Goal: Information Seeking & Learning: Learn about a topic

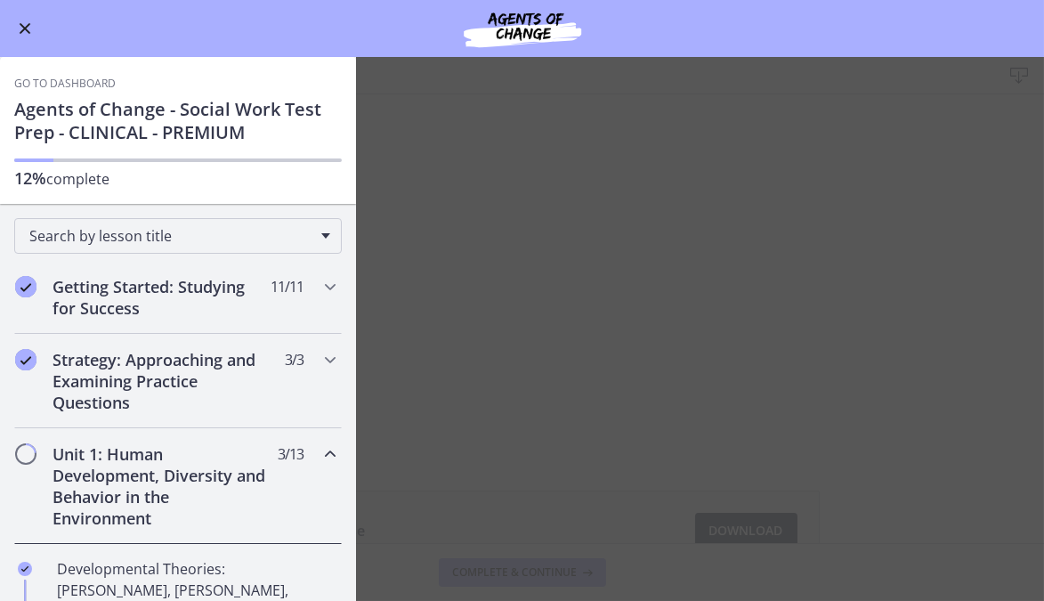
scroll to position [505, 0]
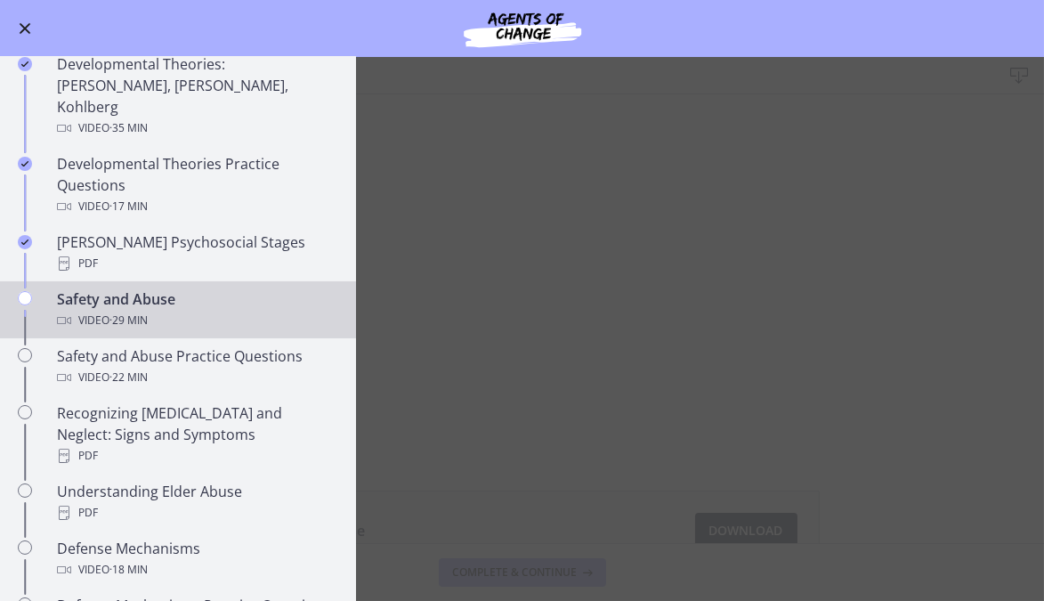
click at [182, 288] on div "Safety and Abuse Video · 29 min" at bounding box center [196, 309] width 278 height 43
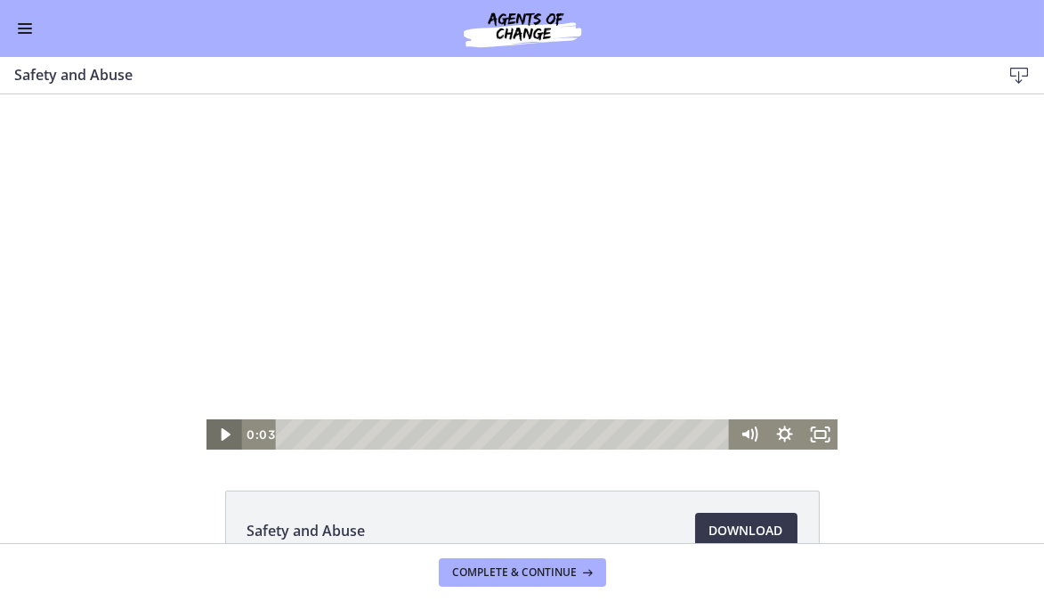
click at [221, 431] on icon "Play Video" at bounding box center [225, 434] width 9 height 12
click at [739, 529] on span "Download Opens in a new window" at bounding box center [746, 530] width 74 height 21
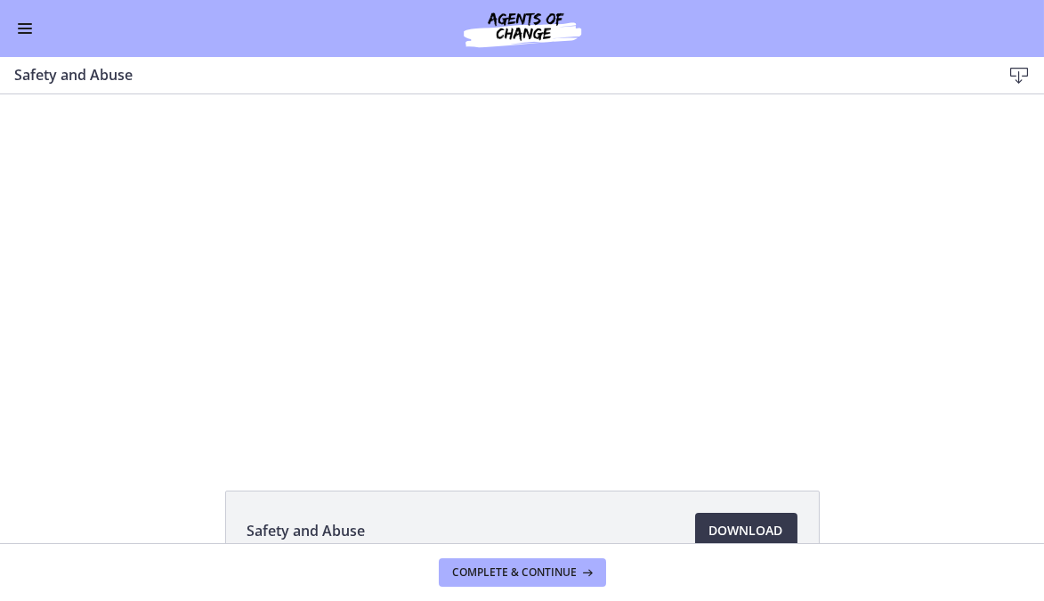
click at [29, 26] on button "Enable menu" at bounding box center [24, 28] width 21 height 21
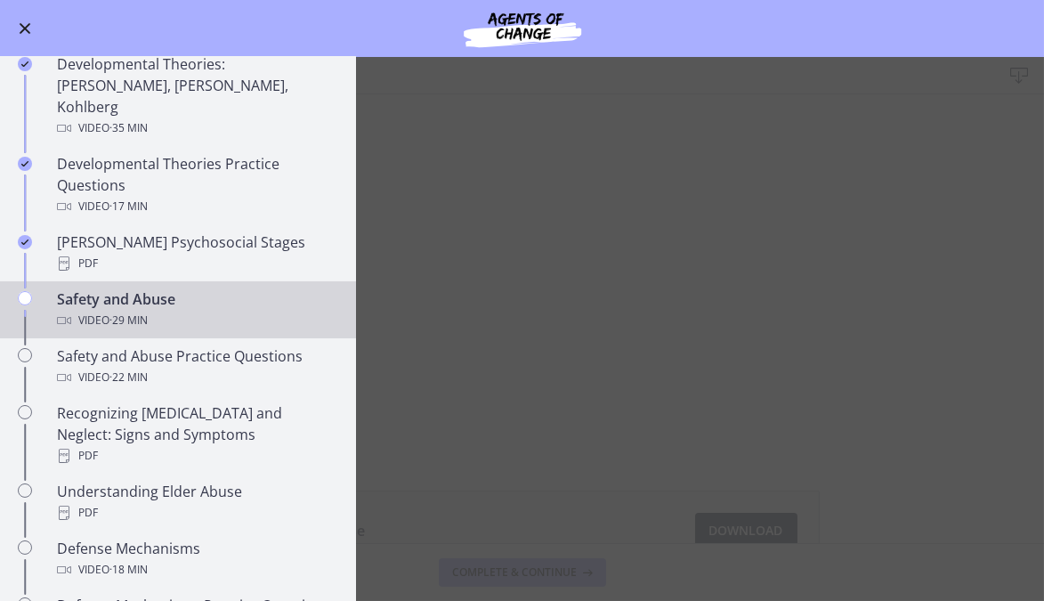
click at [341, 38] on div "Go to Dashboard" at bounding box center [522, 28] width 1044 height 57
click at [23, 19] on button "Enable menu" at bounding box center [24, 28] width 21 height 21
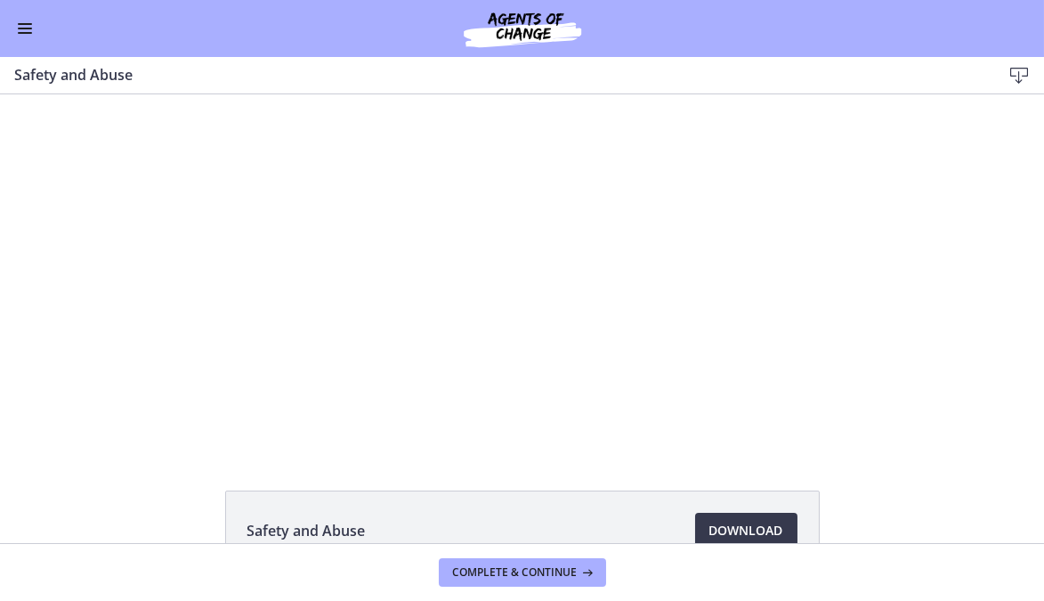
click at [27, 23] on span "Enable menu" at bounding box center [25, 24] width 14 height 2
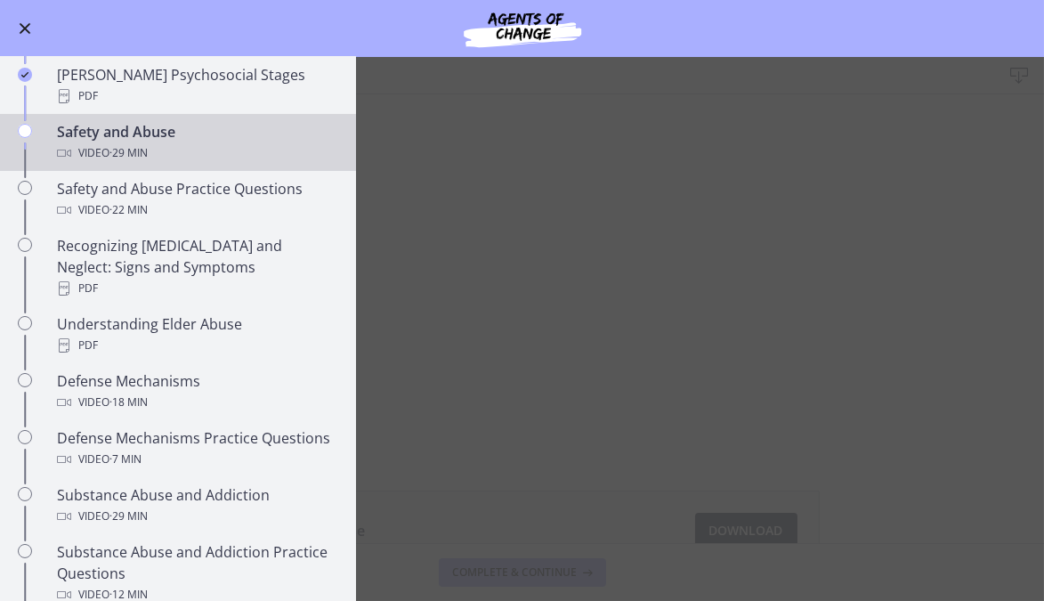
scroll to position [670, 0]
click at [31, 23] on button "Enable menu" at bounding box center [24, 28] width 21 height 21
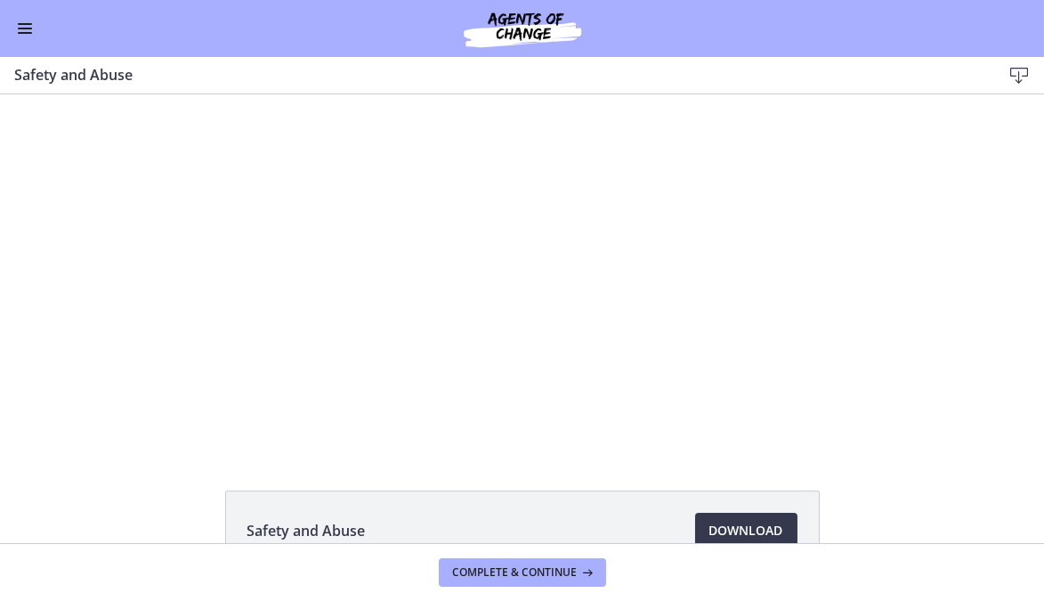
click at [634, 265] on div at bounding box center [521, 271] width 631 height 355
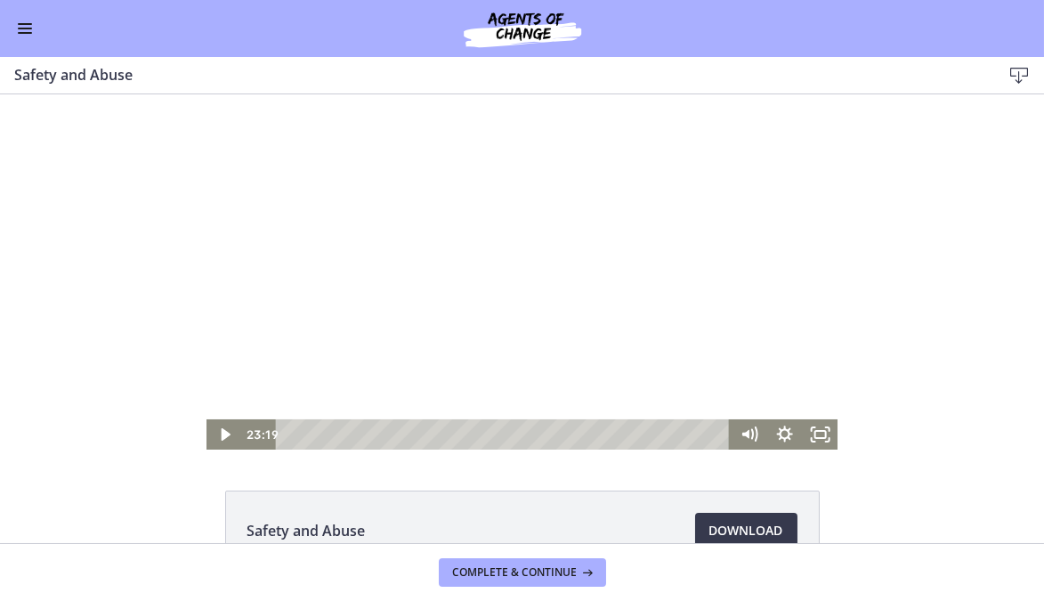
click at [499, 304] on div at bounding box center [521, 271] width 631 height 355
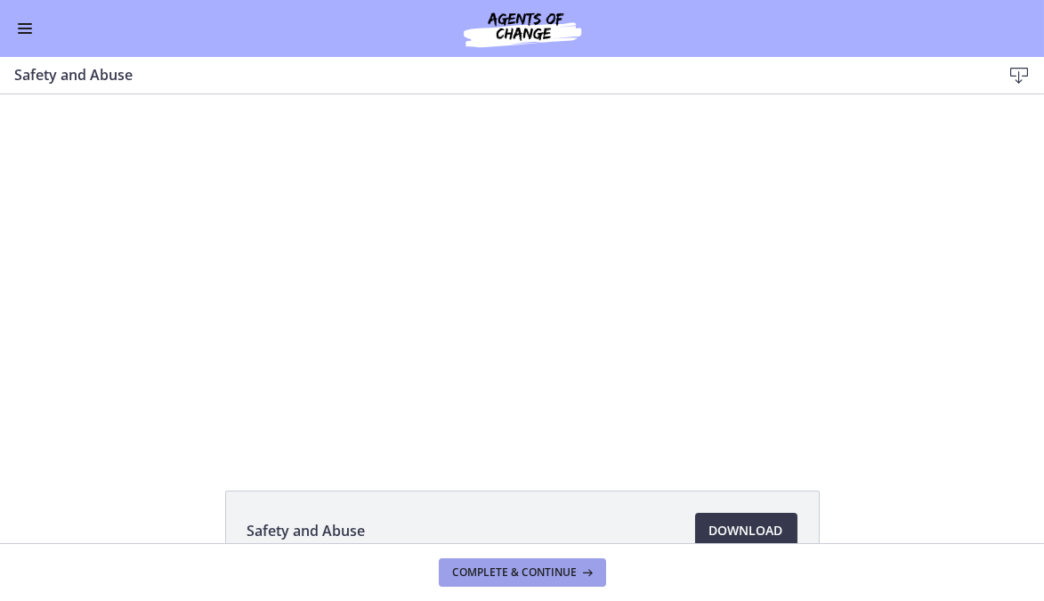
click at [558, 575] on span "Complete & continue" at bounding box center [515, 572] width 125 height 14
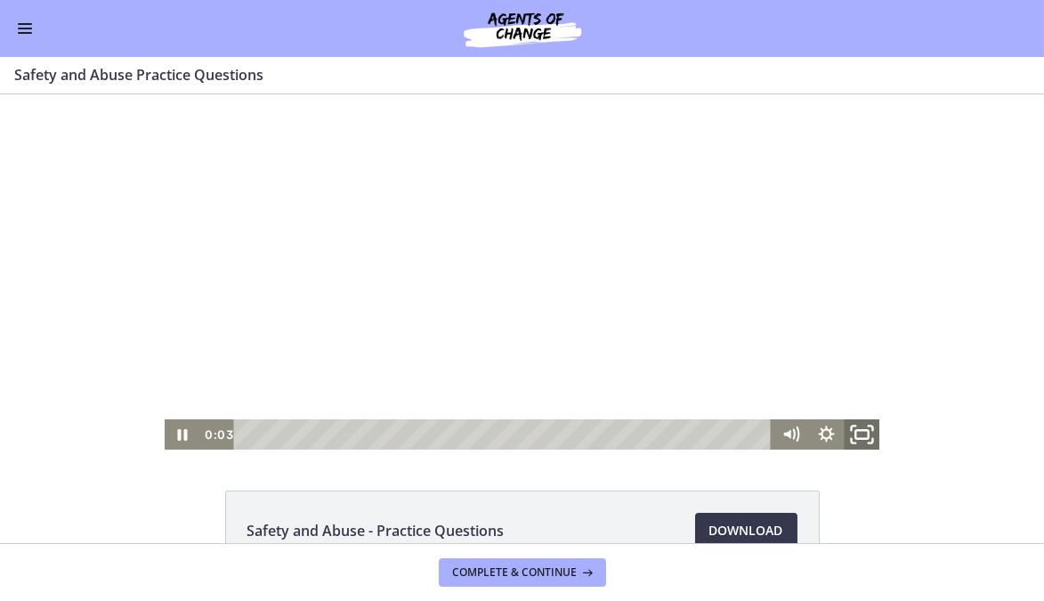
click at [853, 432] on icon "Fullscreen" at bounding box center [861, 434] width 43 height 36
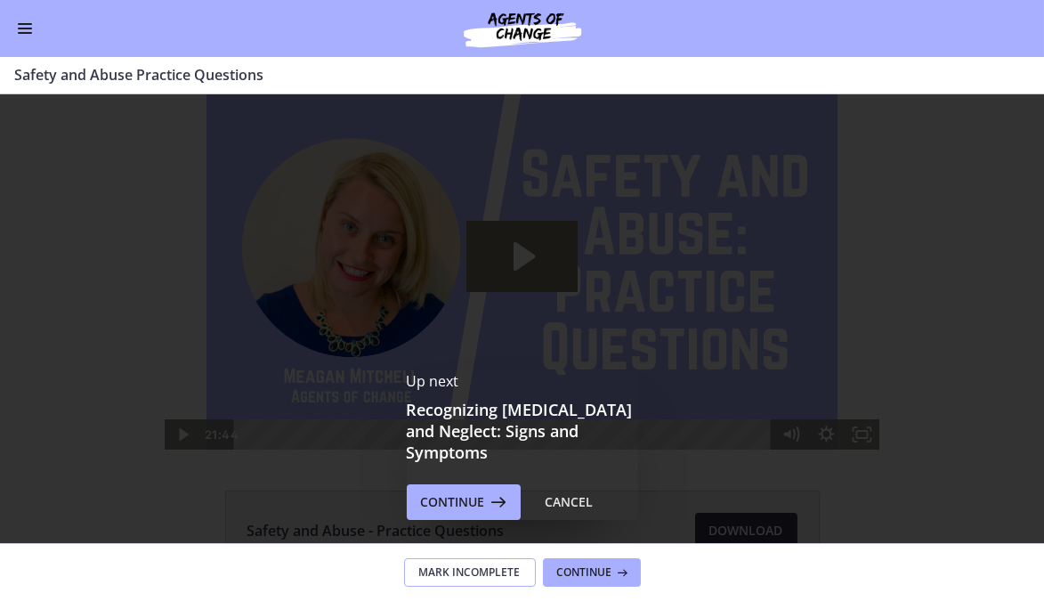
click at [470, 585] on button "Mark Incomplete" at bounding box center [470, 572] width 132 height 28
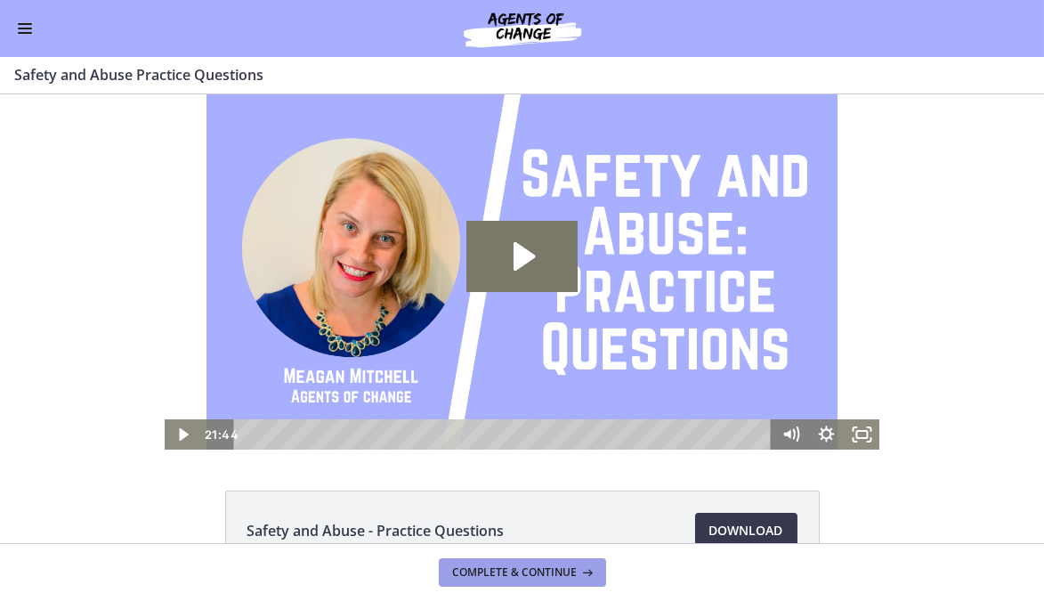
click at [510, 572] on span "Complete & continue" at bounding box center [515, 572] width 125 height 14
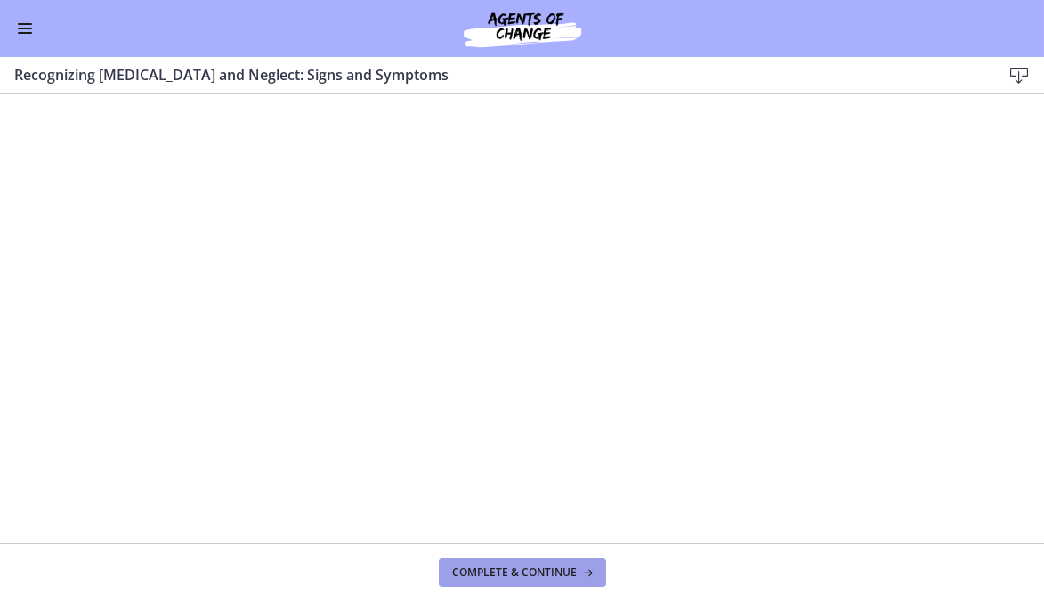
click at [480, 574] on span "Complete & continue" at bounding box center [515, 572] width 125 height 14
click at [461, 577] on span "Complete & continue" at bounding box center [515, 572] width 125 height 14
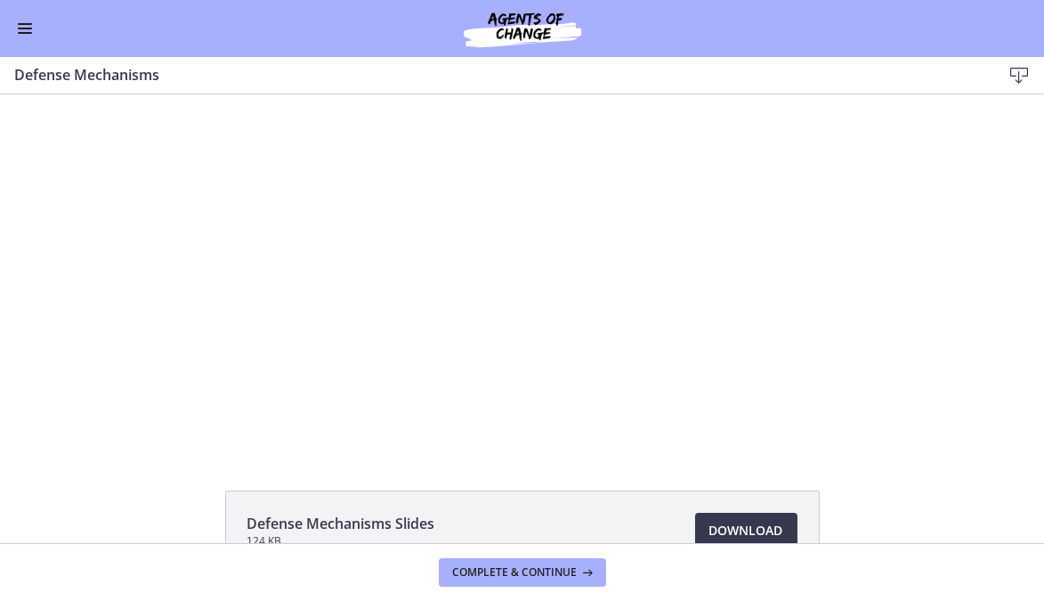
click at [371, 394] on div at bounding box center [521, 271] width 631 height 355
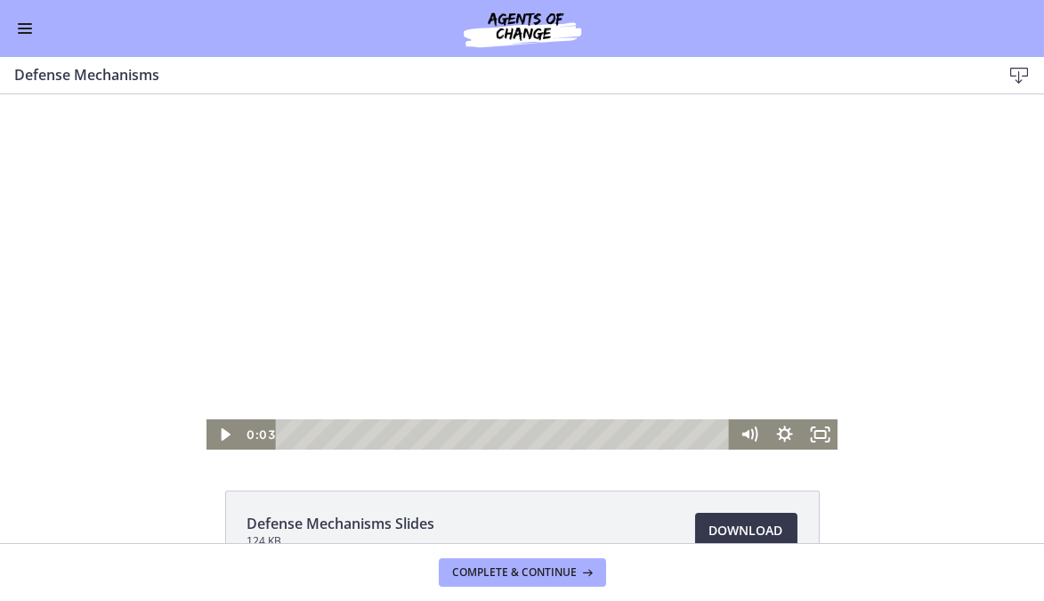
click at [449, 360] on div at bounding box center [521, 271] width 631 height 355
click at [24, 32] on span "Enable menu" at bounding box center [25, 33] width 14 height 2
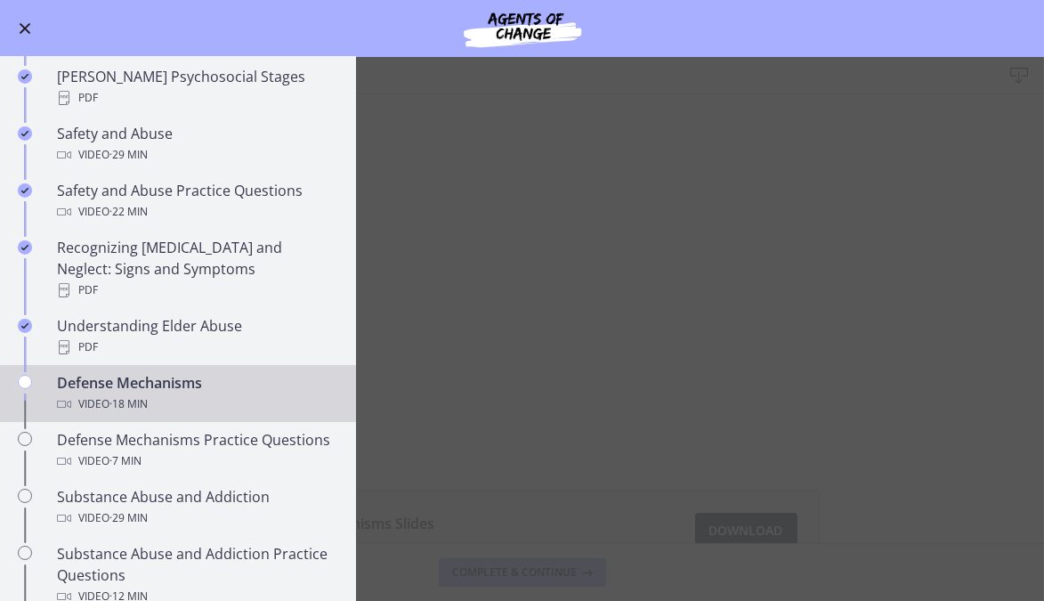
click at [32, 28] on button "Enable menu" at bounding box center [24, 28] width 21 height 21
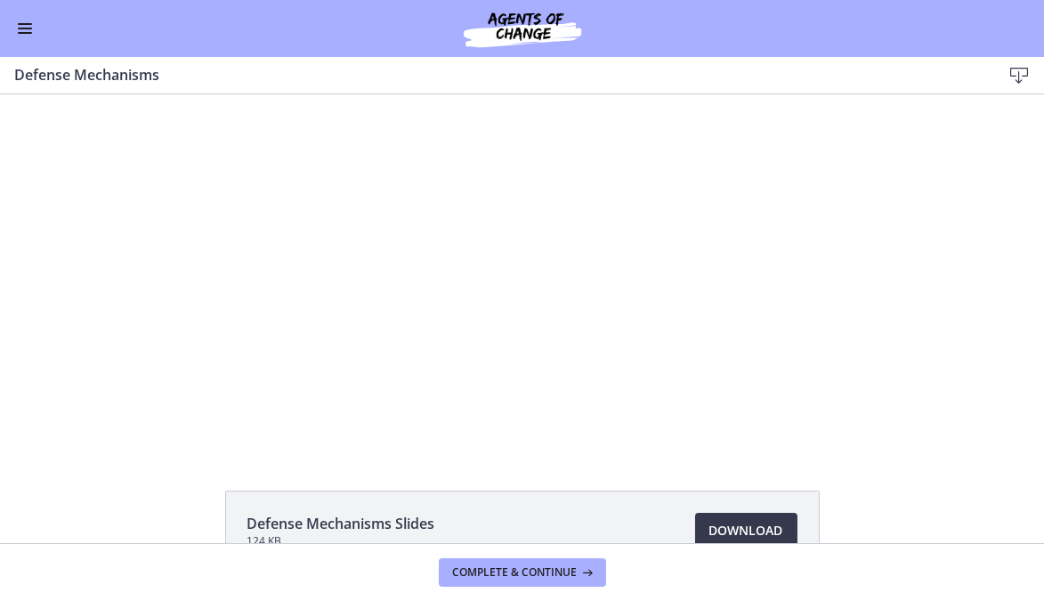
click at [23, 32] on span "Enable menu" at bounding box center [25, 33] width 14 height 2
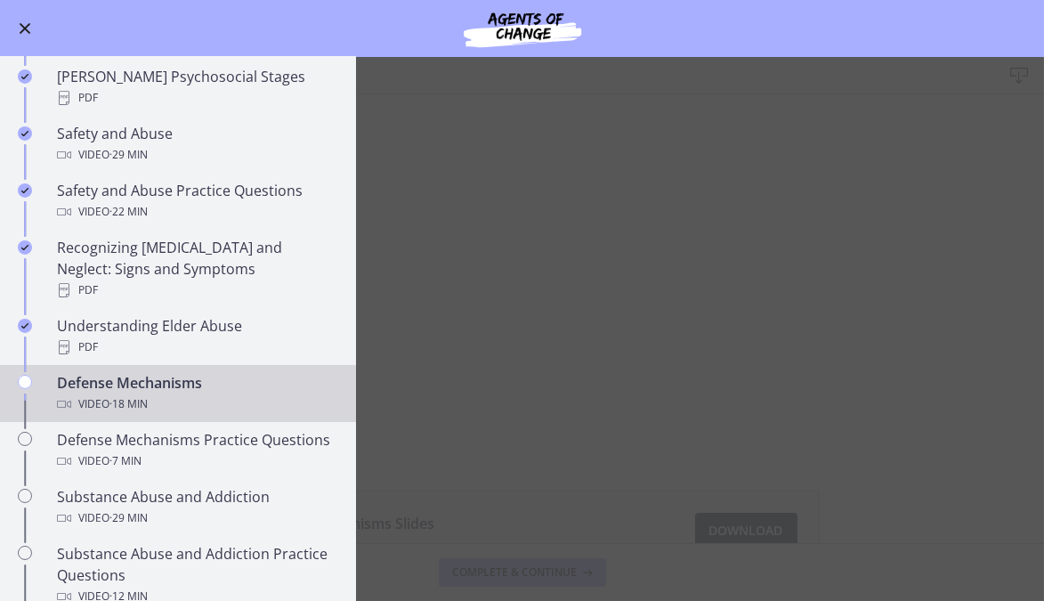
click at [25, 28] on span "Enable menu" at bounding box center [26, 29] width 12 height 12
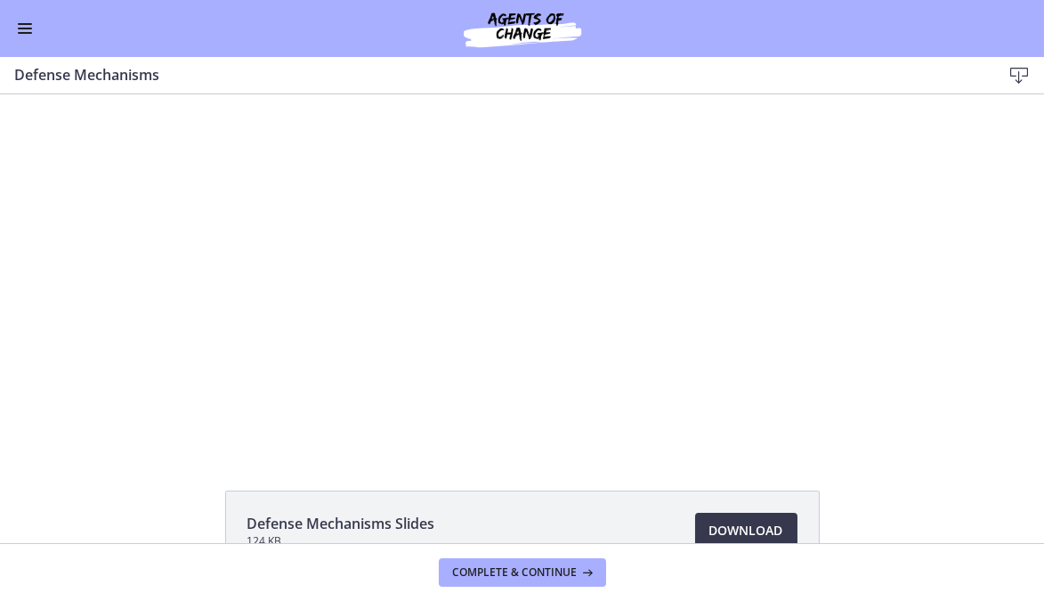
click at [136, 402] on div "Click for sound @keyframes VOLUME_SMALL_WAVE_FLASH { 0% { opacity: 0; } 33% { o…" at bounding box center [522, 271] width 1044 height 355
click at [239, 409] on div at bounding box center [521, 271] width 631 height 355
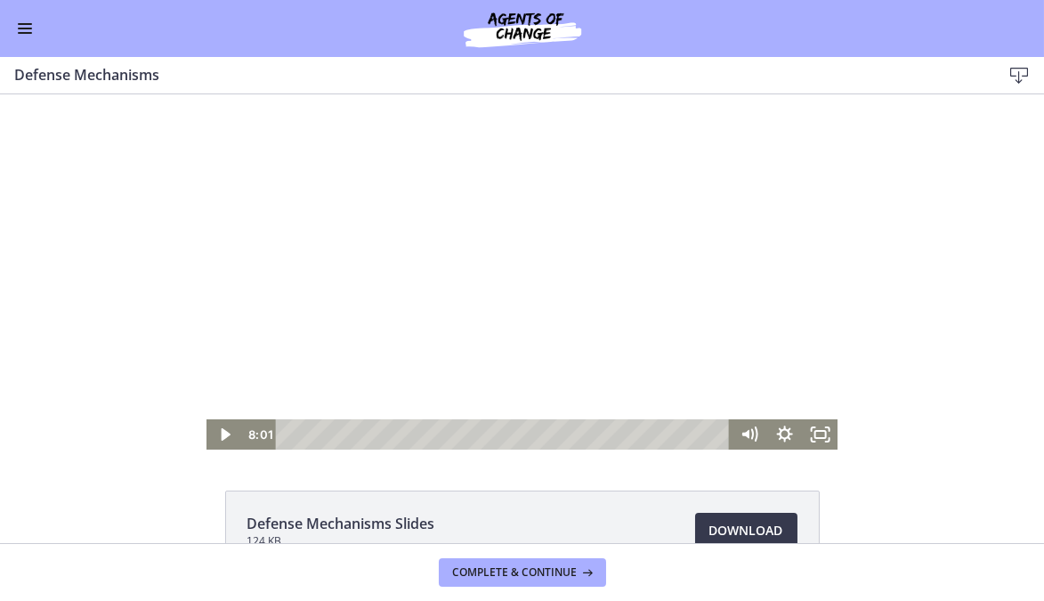
click at [254, 382] on div at bounding box center [521, 271] width 631 height 355
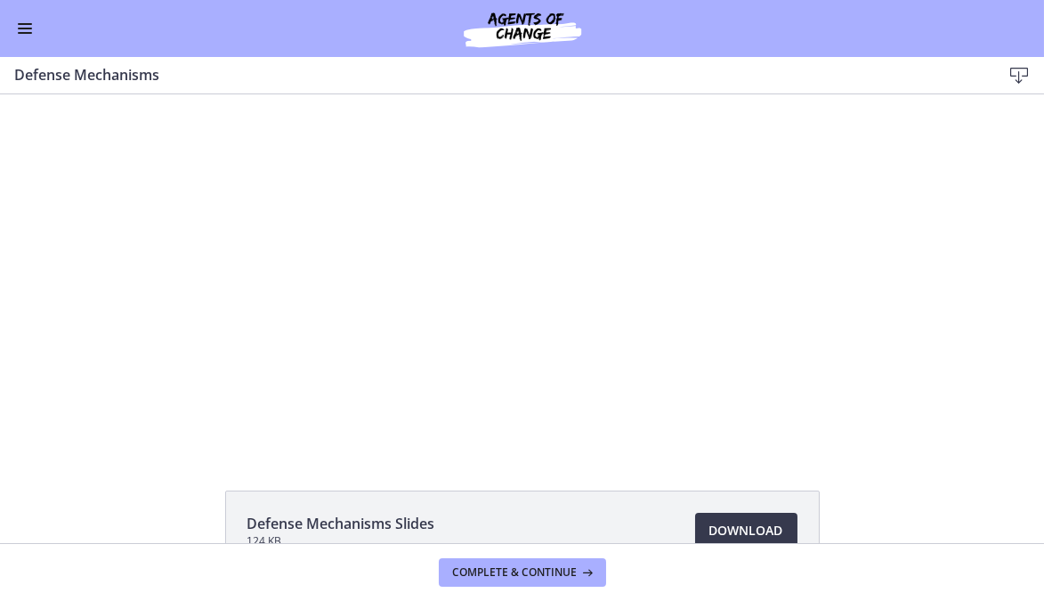
click at [291, 388] on div at bounding box center [521, 271] width 631 height 355
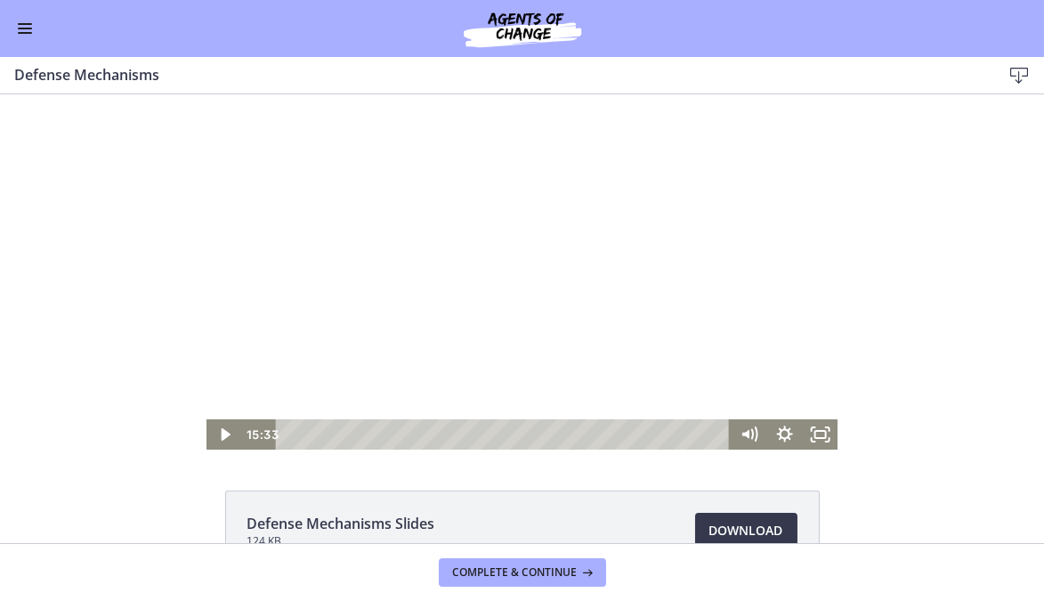
click at [277, 389] on div at bounding box center [521, 271] width 631 height 355
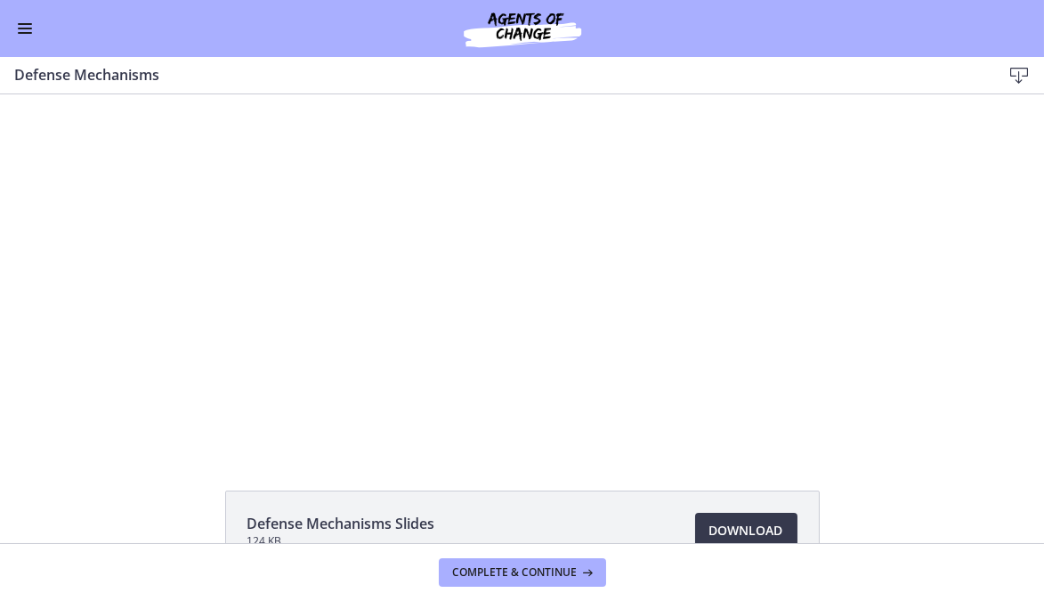
click at [206, 94] on button "Pause: ctgmo8leb9sc72ose380.mp4" at bounding box center [206, 94] width 1 height 1
click at [206, 94] on button "Play Video: ctgmo8leb9sc72ose380.mp4" at bounding box center [206, 94] width 1 height 1
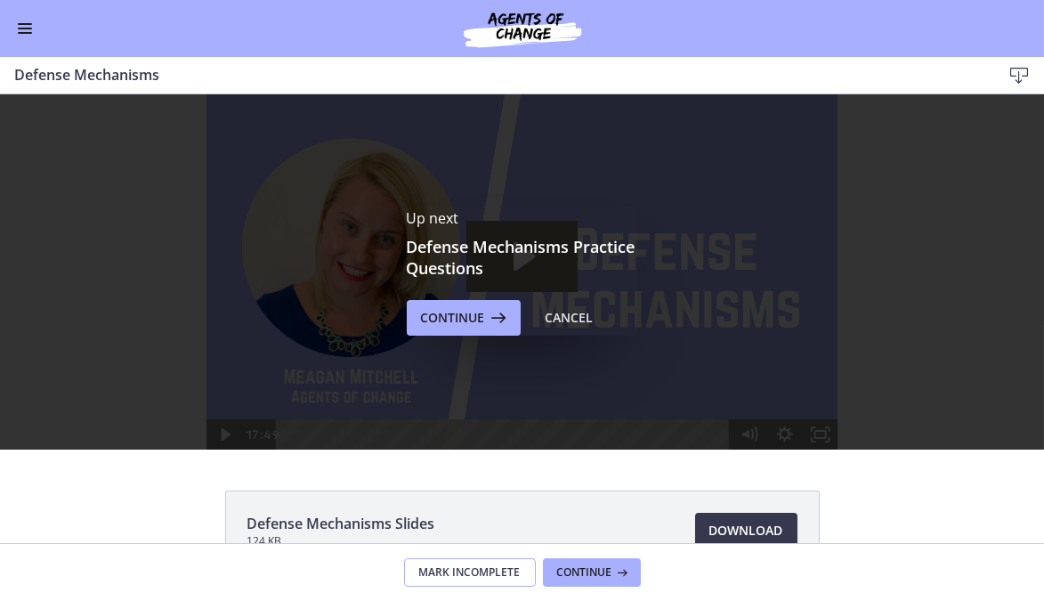
click at [483, 560] on button "Mark Incomplete" at bounding box center [470, 572] width 132 height 28
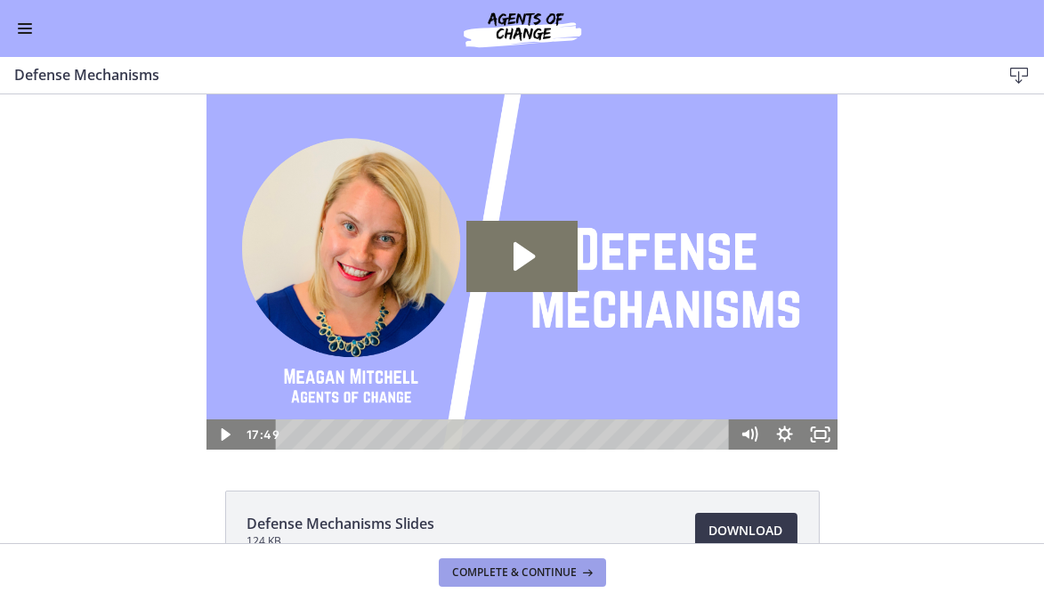
click at [497, 571] on span "Complete & continue" at bounding box center [515, 572] width 125 height 14
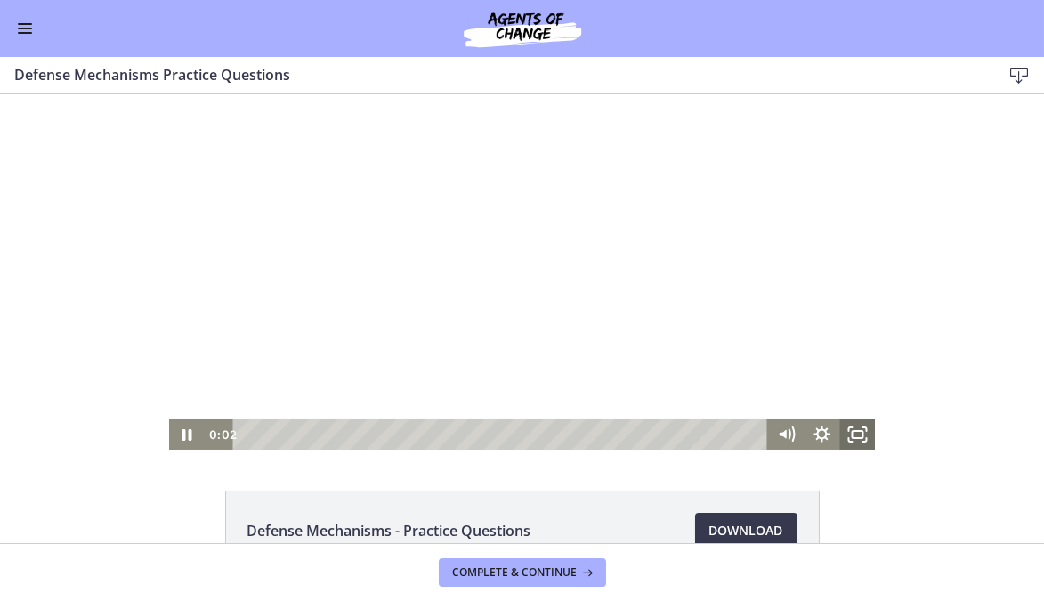
click at [852, 437] on rect "Fullscreen" at bounding box center [857, 434] width 11 height 7
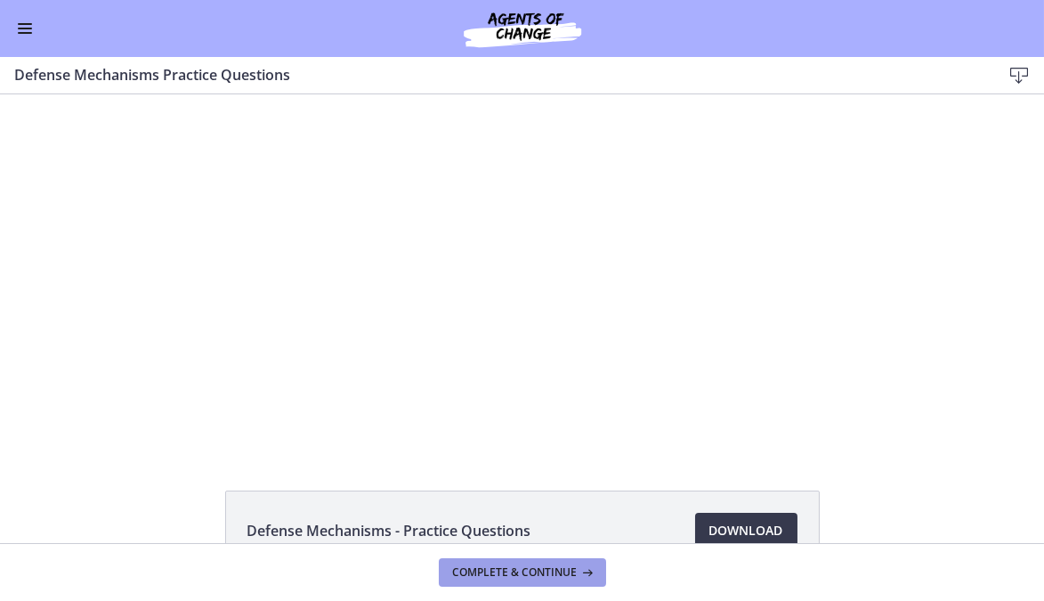
click at [520, 569] on span "Complete & continue" at bounding box center [515, 572] width 125 height 14
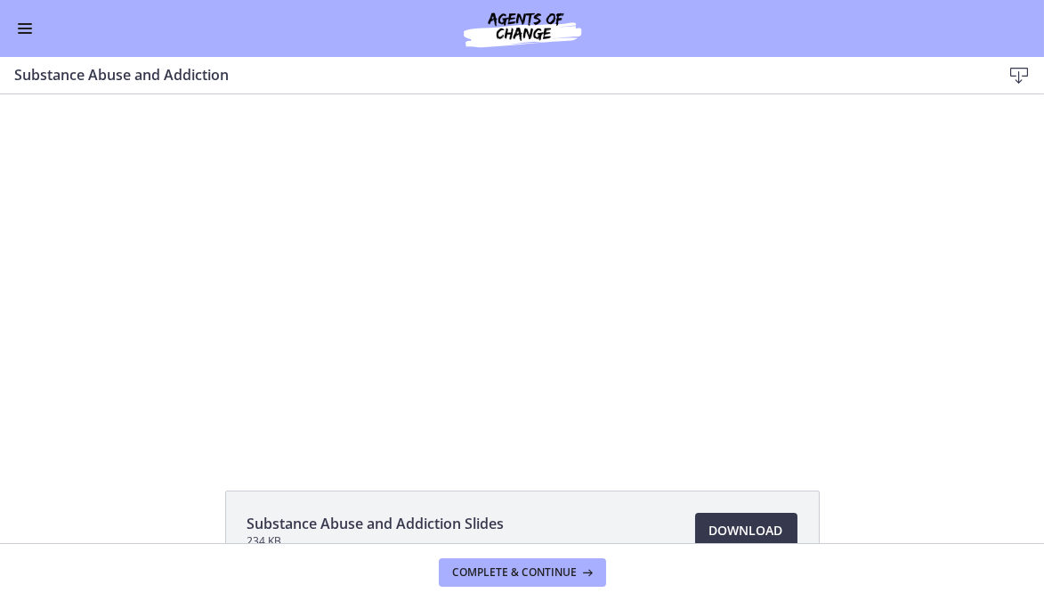
click at [24, 27] on button "Enable menu" at bounding box center [24, 28] width 21 height 21
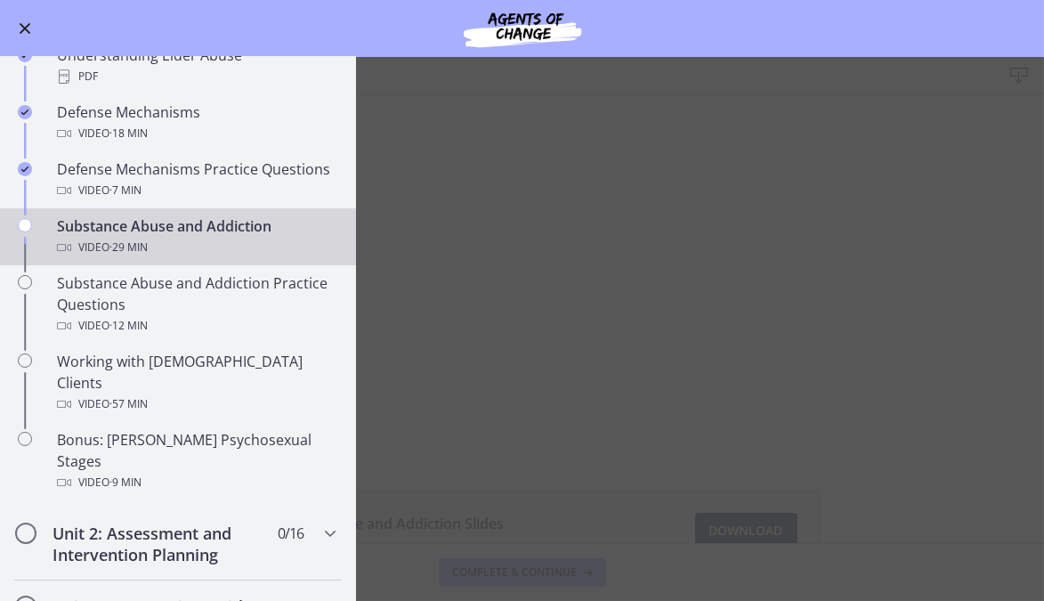
scroll to position [944, 0]
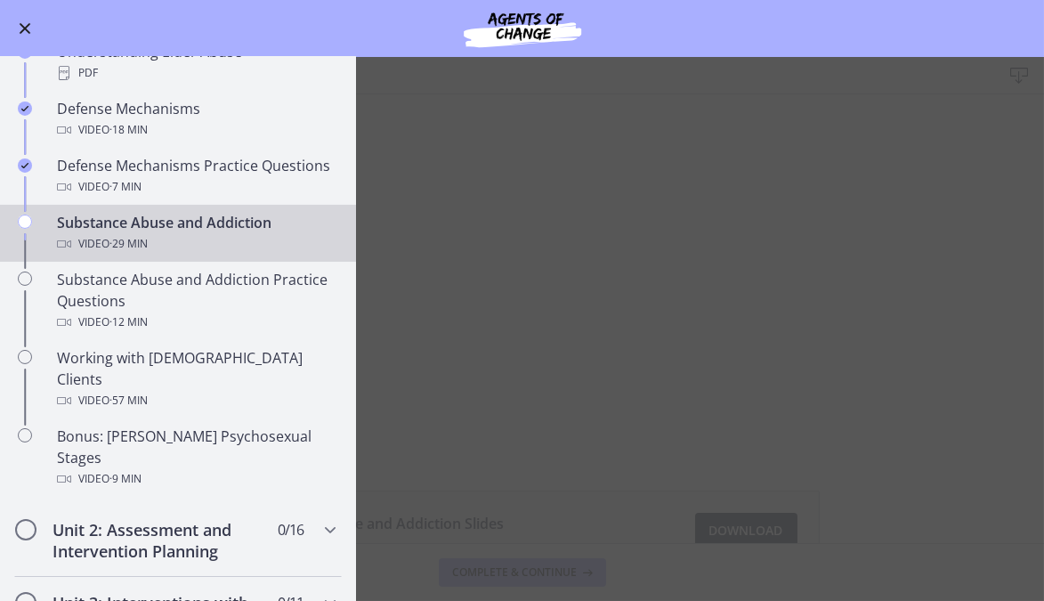
click at [529, 282] on main "Substance Abuse and Addiction Download Enable fullscreen Substance Abuse and Ad…" at bounding box center [522, 329] width 1044 height 544
click at [25, 28] on span "Enable menu" at bounding box center [26, 29] width 12 height 12
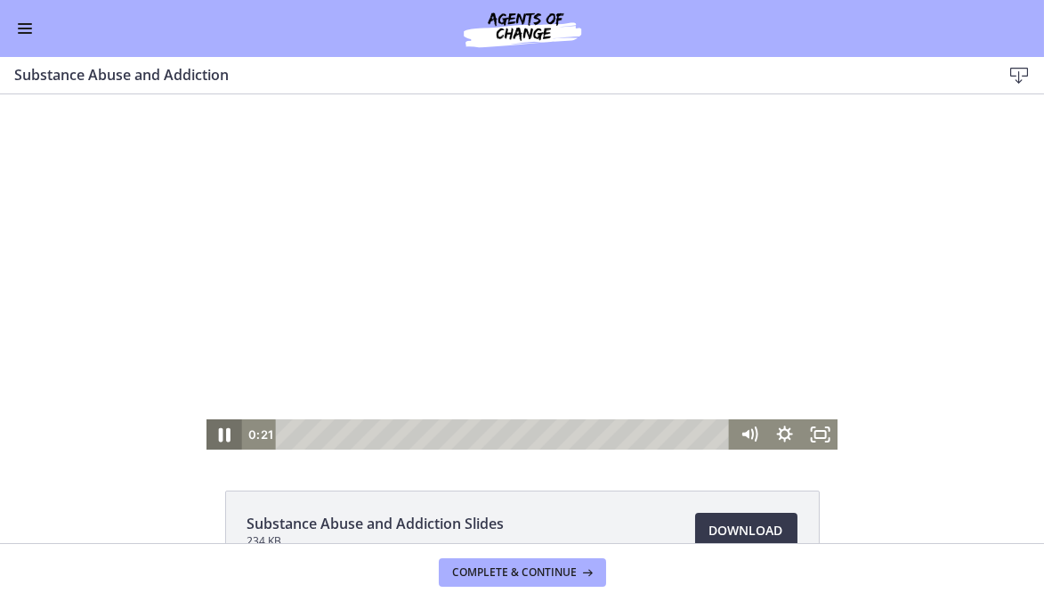
click at [218, 430] on icon "Pause" at bounding box center [224, 434] width 43 height 36
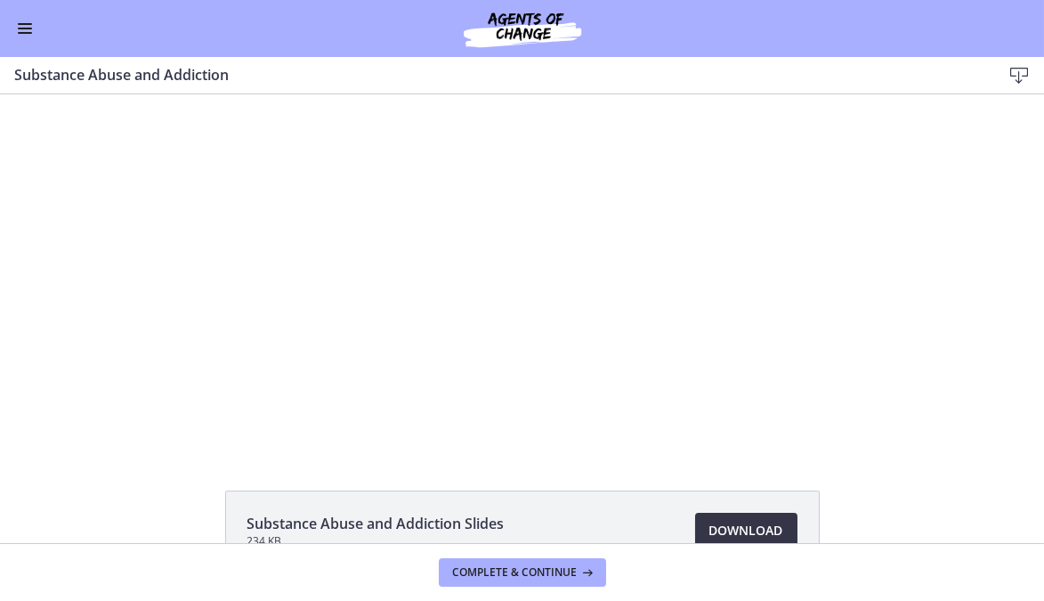
click at [776, 519] on link "Download Opens in a new window" at bounding box center [746, 531] width 102 height 36
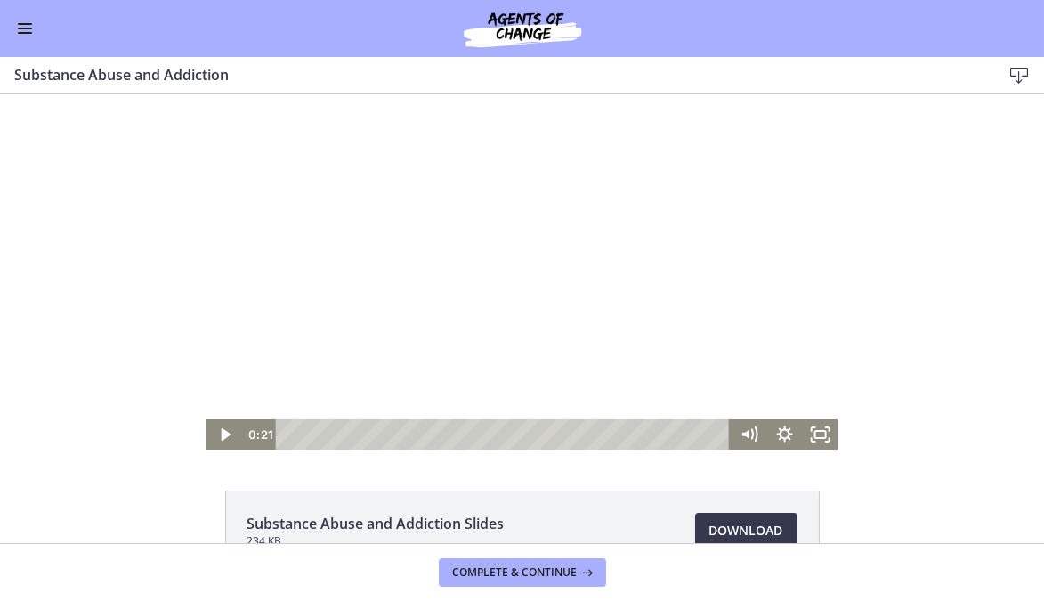
click at [464, 289] on div at bounding box center [521, 271] width 631 height 355
click at [29, 28] on span "Enable menu" at bounding box center [25, 29] width 14 height 2
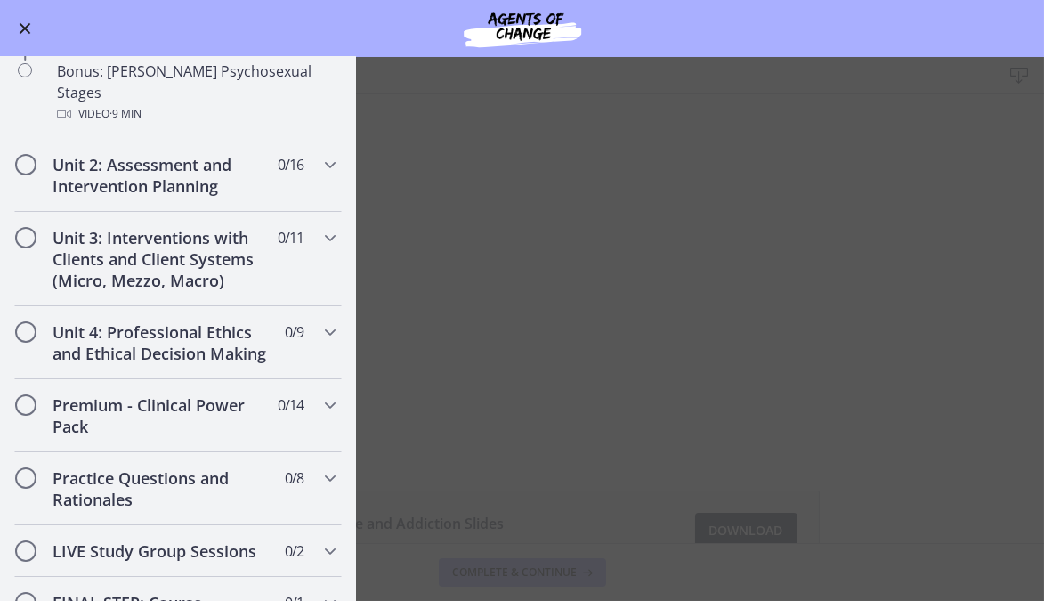
scroll to position [1316, 0]
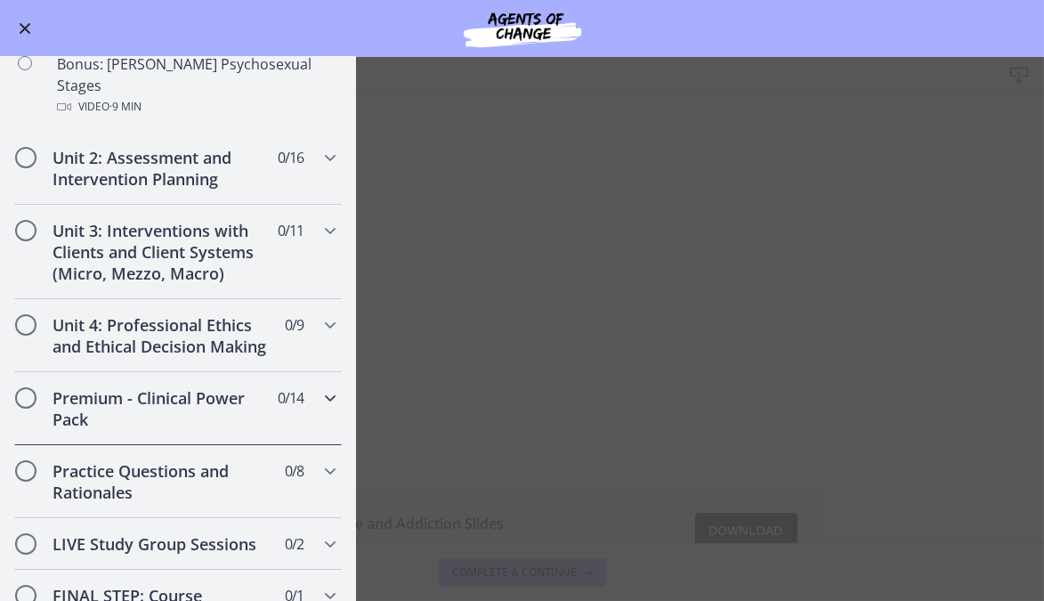
click at [322, 387] on icon "Chapters" at bounding box center [329, 397] width 21 height 21
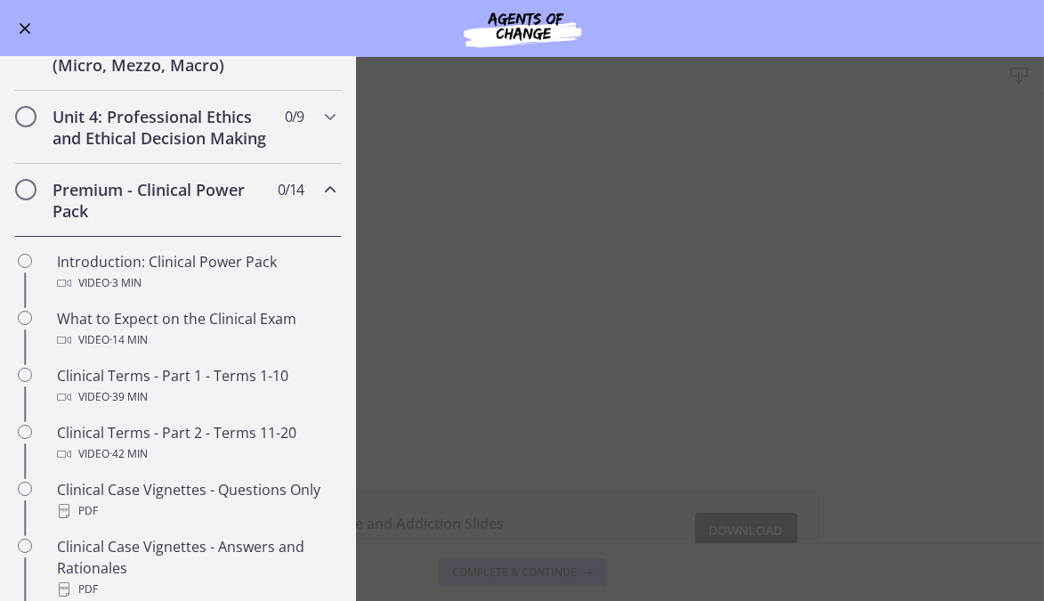
scroll to position [572, 0]
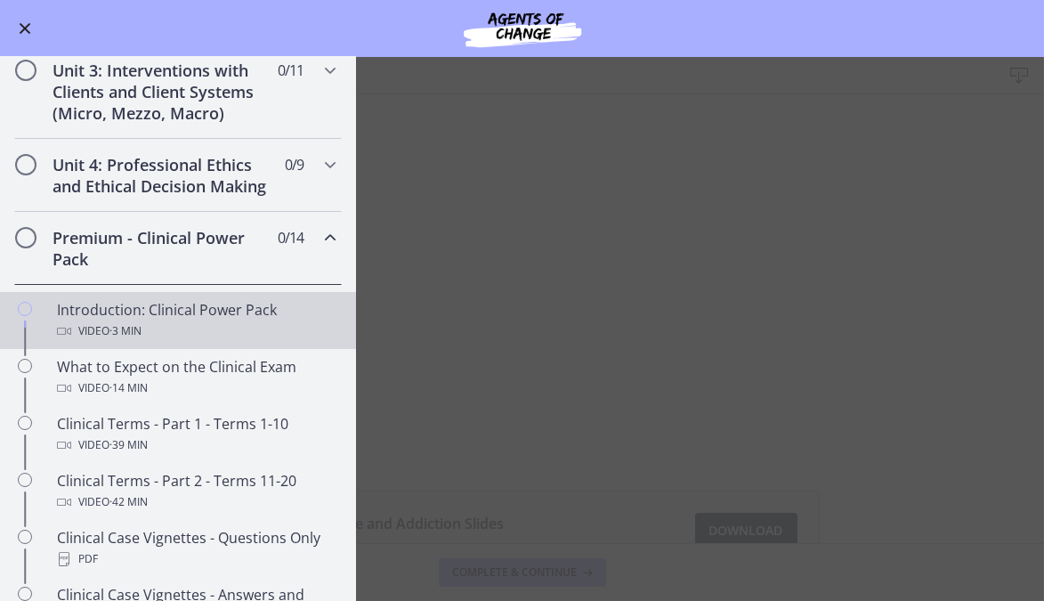
click at [222, 335] on div "Introduction: Clinical Power Pack Video · 3 min" at bounding box center [196, 320] width 278 height 43
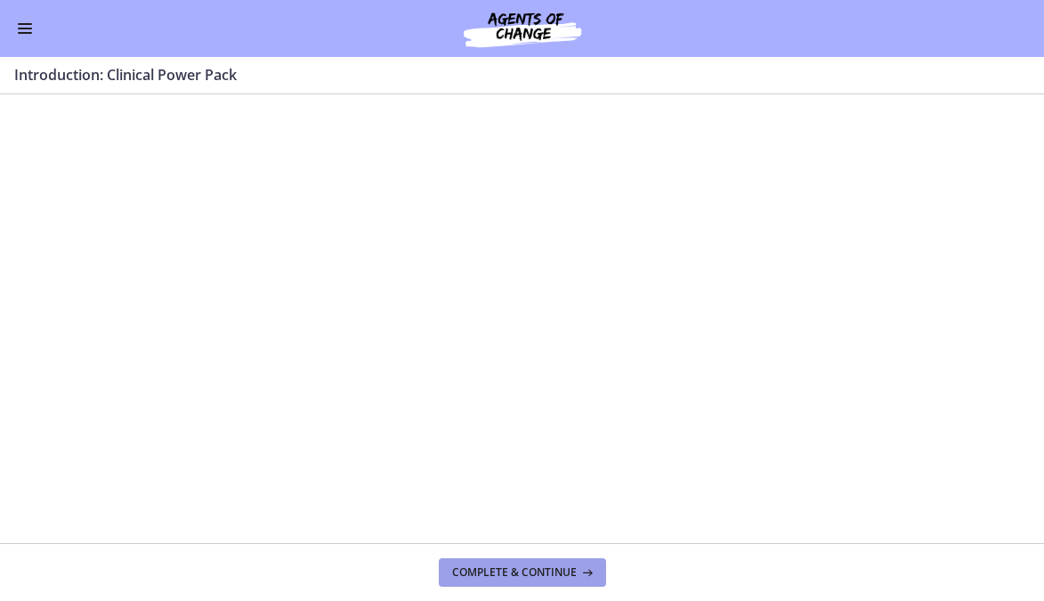
click at [585, 577] on icon at bounding box center [586, 572] width 18 height 14
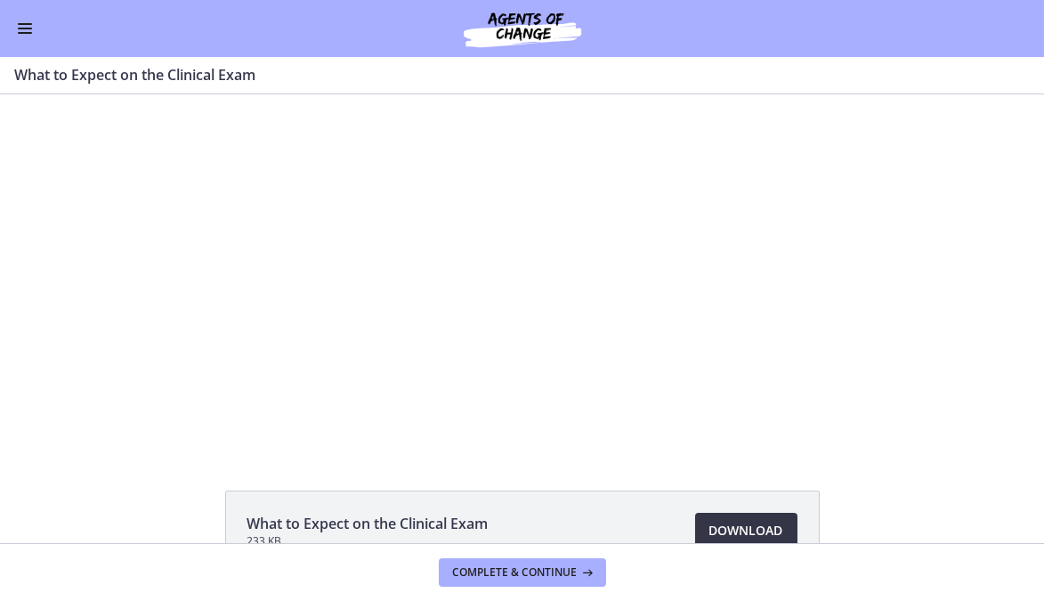
click at [744, 529] on span "Download Opens in a new window" at bounding box center [746, 530] width 74 height 21
click at [539, 576] on span "Complete & continue" at bounding box center [515, 572] width 125 height 14
click at [721, 525] on span "Download Opens in a new window" at bounding box center [746, 530] width 74 height 21
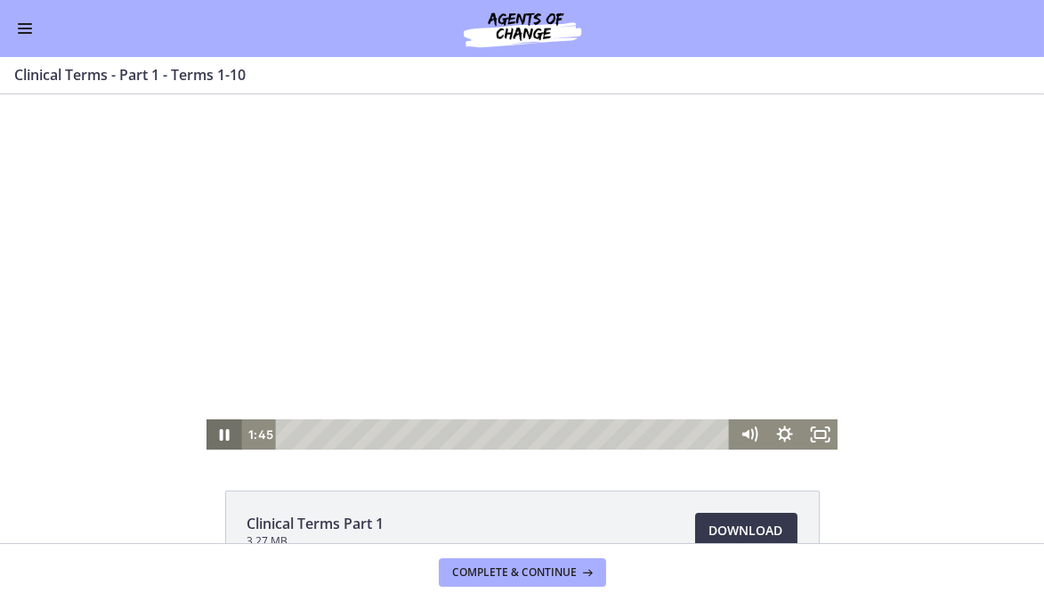
click at [220, 438] on icon "Pause" at bounding box center [225, 435] width 10 height 12
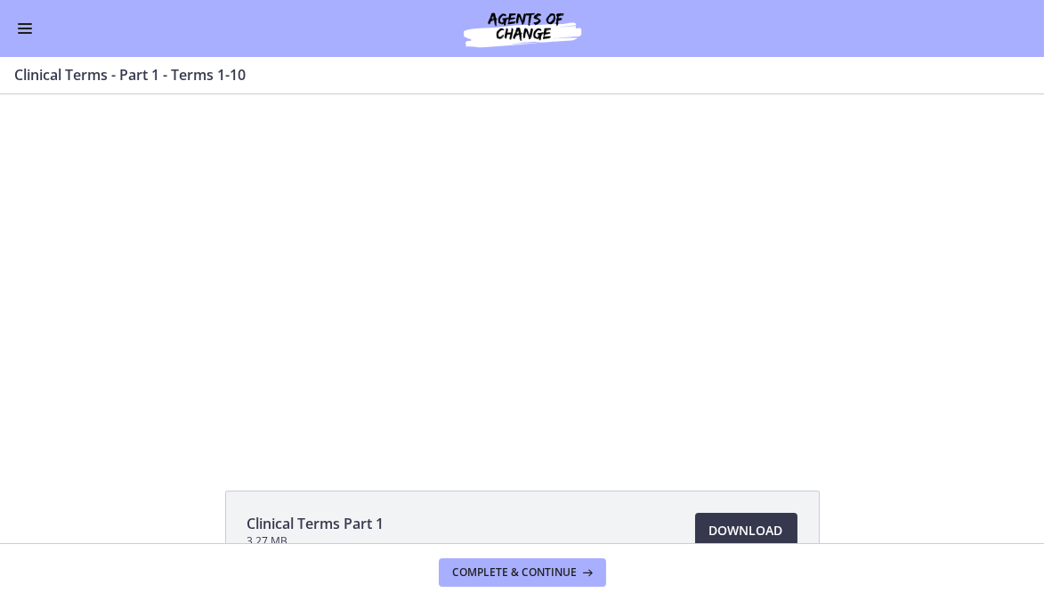
click at [31, 33] on span "Enable menu" at bounding box center [25, 33] width 14 height 2
